Goal: Transaction & Acquisition: Purchase product/service

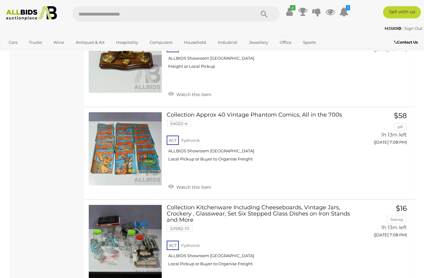
scroll to position [4608, 0]
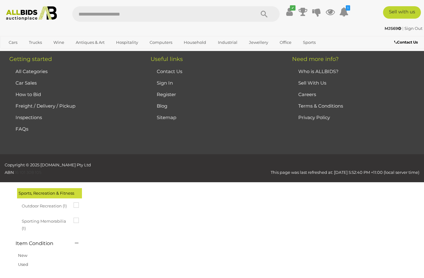
scroll to position [32, 0]
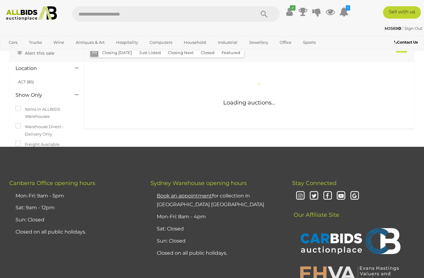
click at [129, 262] on div "Canberra Office opening hours Mon-Fri: 9am - 5pm Sat: 9am - 12pm Sun: Closed Cl…" at bounding box center [212, 235] width 424 height 110
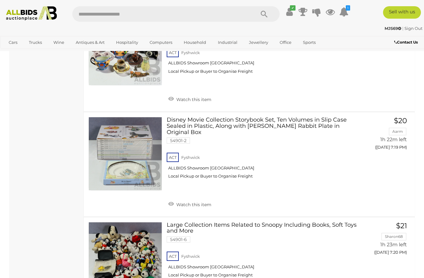
scroll to position [1149, 0]
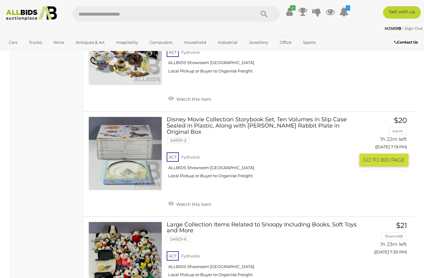
click at [379, 159] on link "$20 Aarm 1h 22m left ([DATE] 7:19 PM) GO TO BID PAGE" at bounding box center [386, 141] width 44 height 50
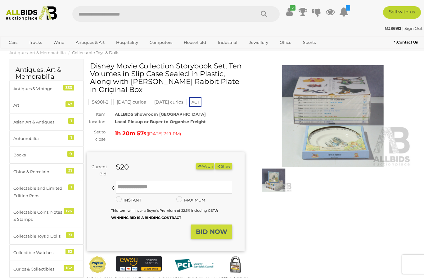
scroll to position [16, 0]
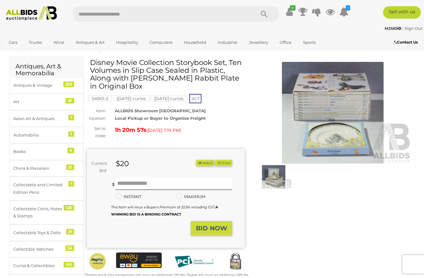
click at [285, 175] on img at bounding box center [274, 176] width 36 height 23
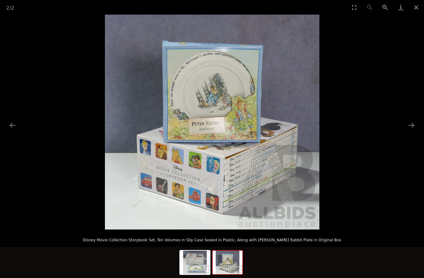
click at [416, 8] on button "Close gallery" at bounding box center [417, 7] width 16 height 15
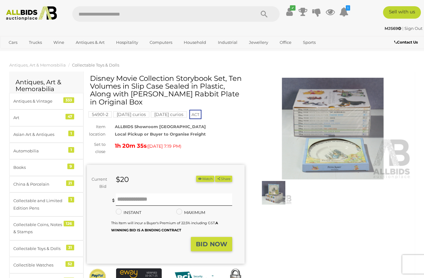
click at [0, 0] on link "Art" at bounding box center [0, 0] width 0 height 0
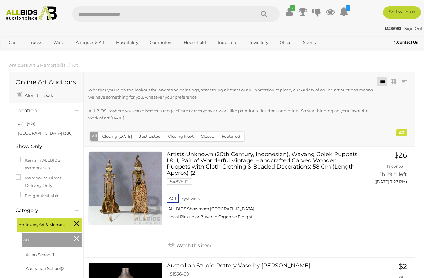
click at [37, 134] on link "NSW (386)" at bounding box center [45, 132] width 55 height 5
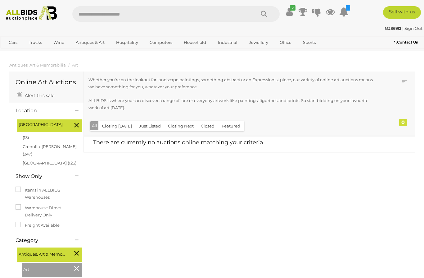
click at [79, 124] on icon at bounding box center [76, 125] width 5 height 8
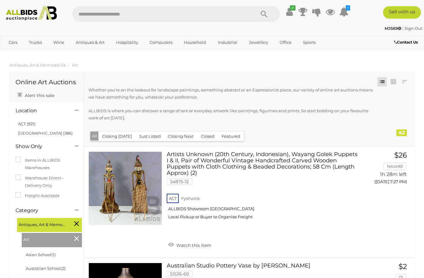
click at [29, 121] on link "ACT (921)" at bounding box center [26, 123] width 17 height 5
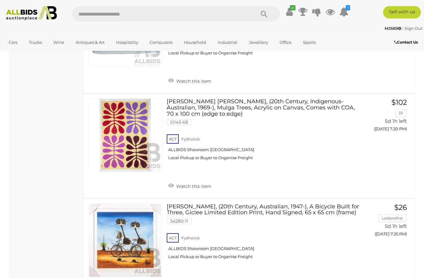
scroll to position [1613, 0]
click at [384, 243] on span "BID PAGE" at bounding box center [393, 246] width 24 height 7
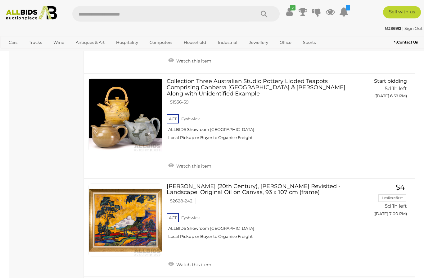
scroll to position [1115, 0]
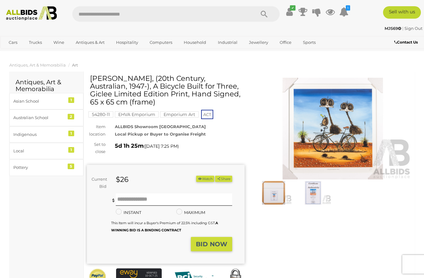
click at [201, 178] on button "Watch" at bounding box center [205, 178] width 18 height 7
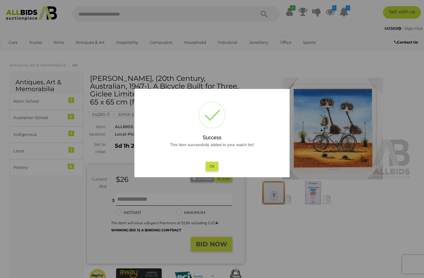
click at [216, 167] on button "Ok" at bounding box center [212, 166] width 13 height 9
